Goal: Navigation & Orientation: Go to known website

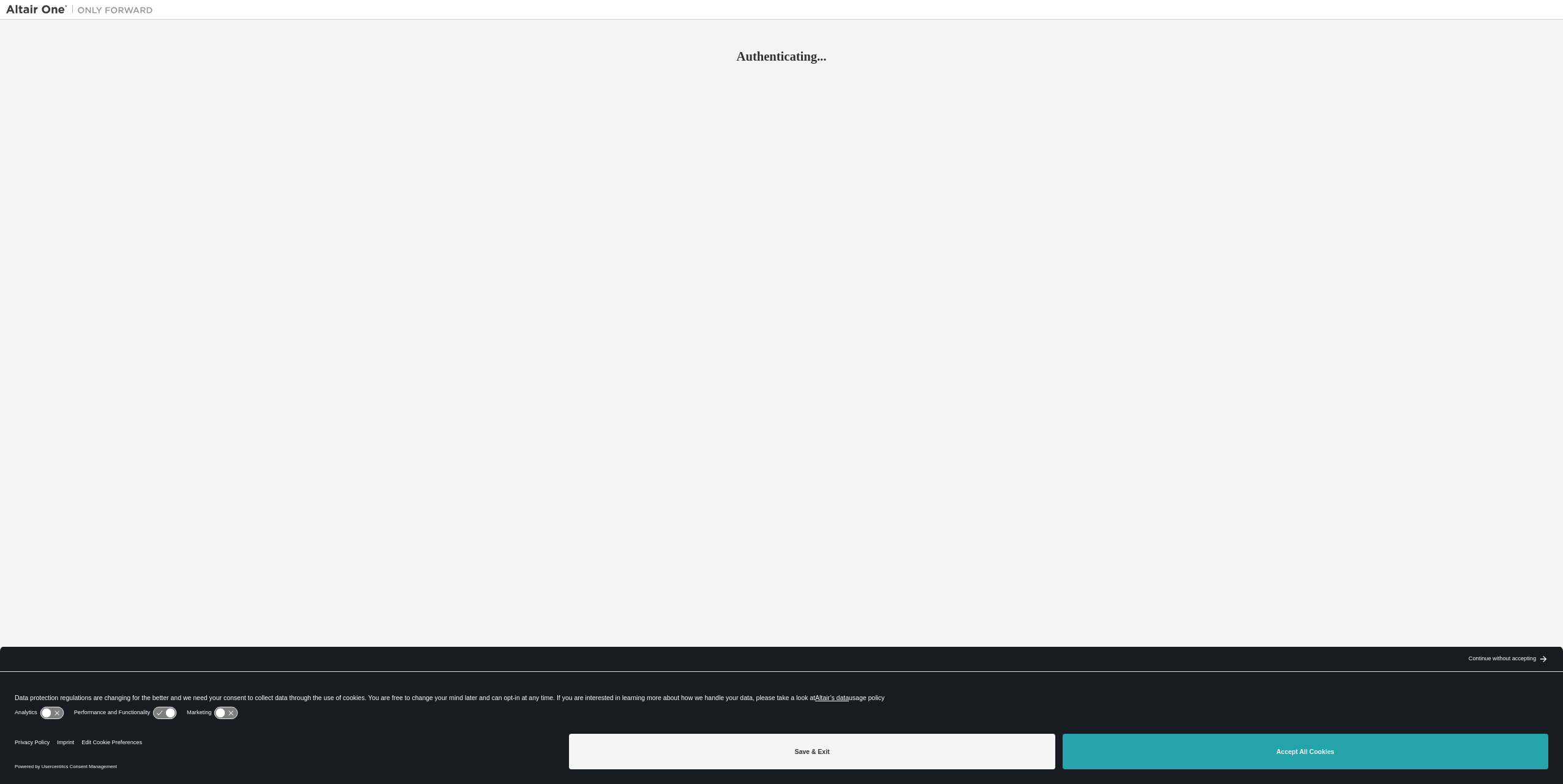
click at [1188, 745] on button "Accept All Cookies" at bounding box center [1305, 752] width 486 height 36
